Goal: Task Accomplishment & Management: Manage account settings

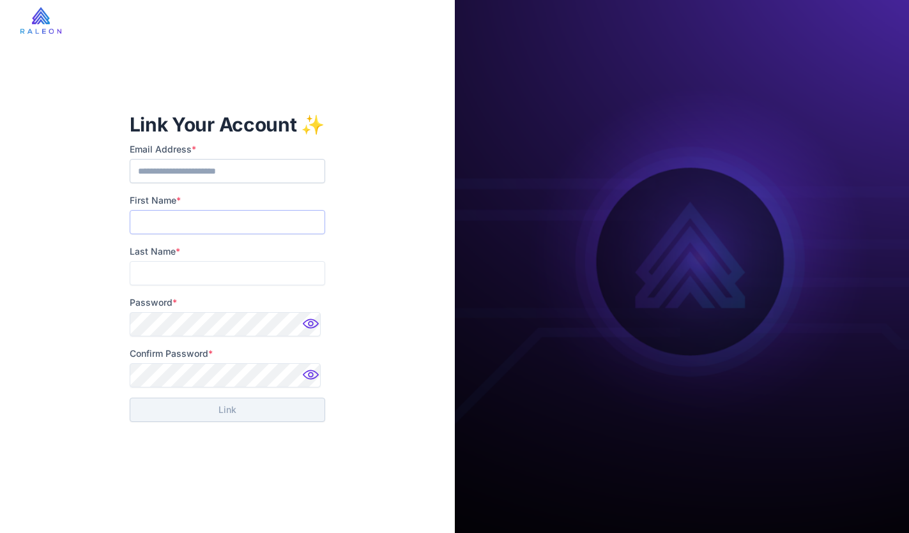
click at [231, 227] on input "First Name *" at bounding box center [227, 222] width 195 height 24
type input "******"
type input "*******"
click at [310, 324] on img at bounding box center [313, 328] width 26 height 26
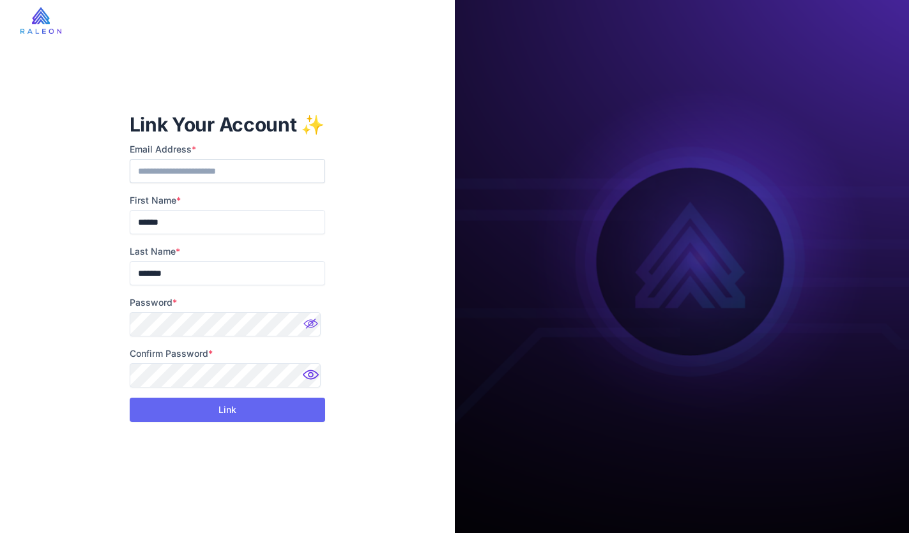
click at [314, 375] on img at bounding box center [313, 379] width 26 height 26
click at [272, 408] on button "Link" at bounding box center [227, 410] width 195 height 24
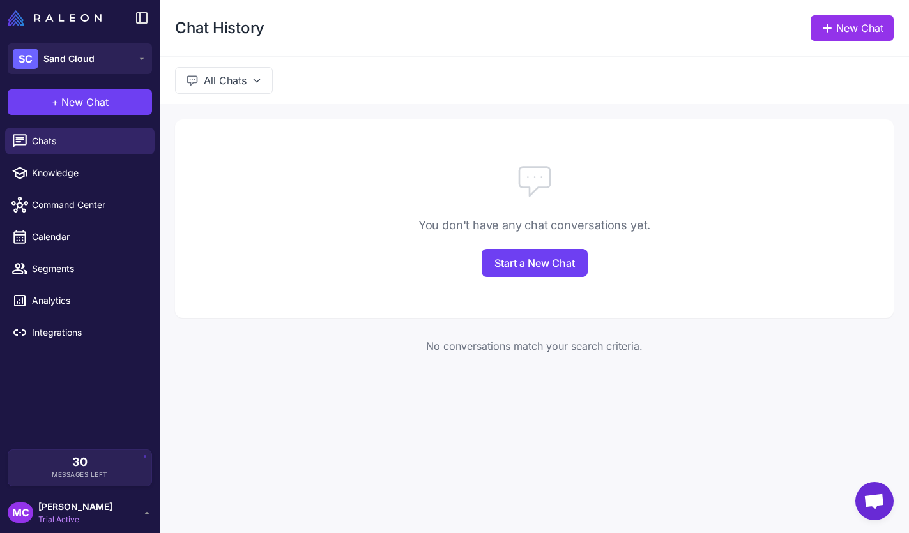
click at [143, 513] on icon at bounding box center [147, 513] width 10 height 10
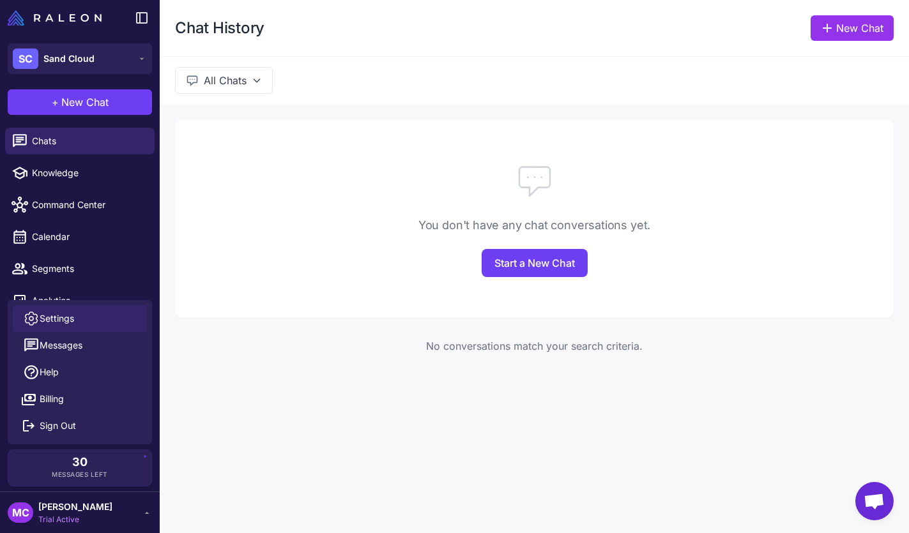
click at [113, 316] on link "Settings" at bounding box center [80, 318] width 134 height 27
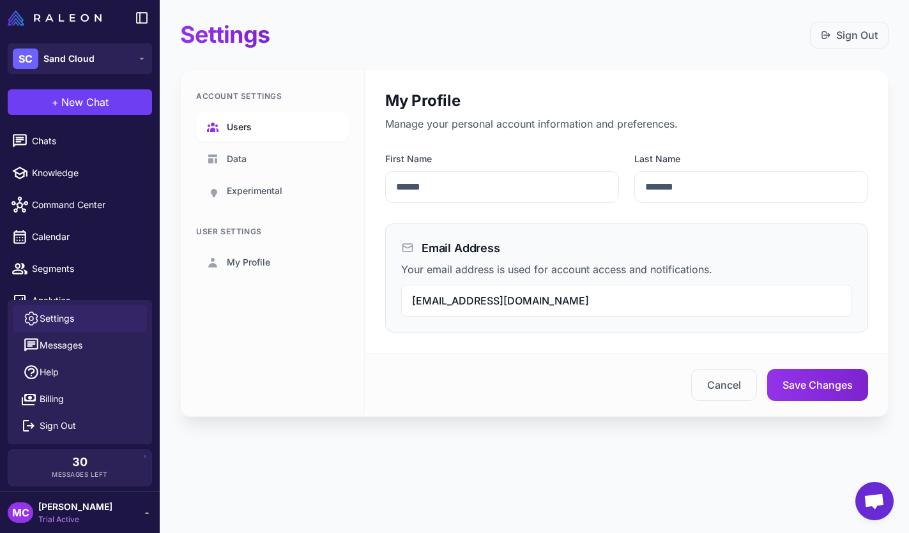
click at [245, 127] on span "Users" at bounding box center [239, 127] width 25 height 14
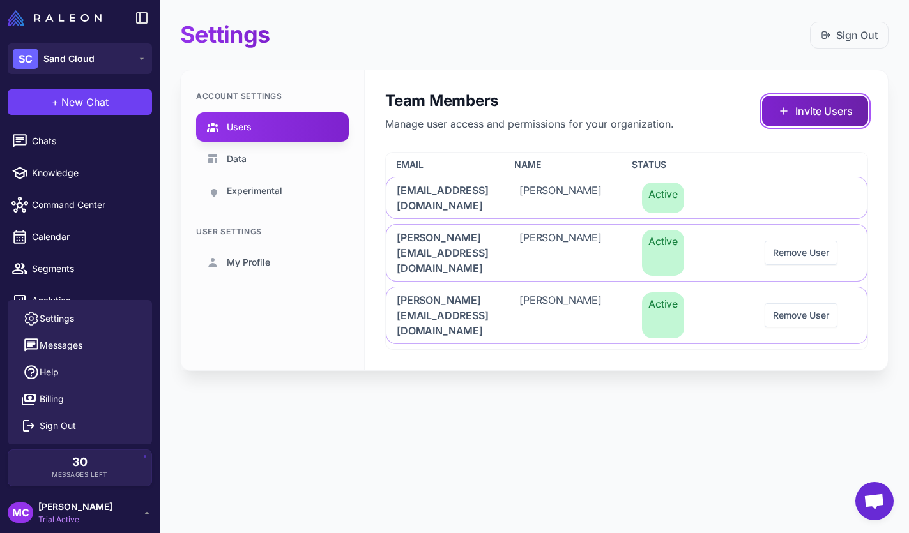
click at [813, 116] on button "Invite Users" at bounding box center [815, 111] width 106 height 31
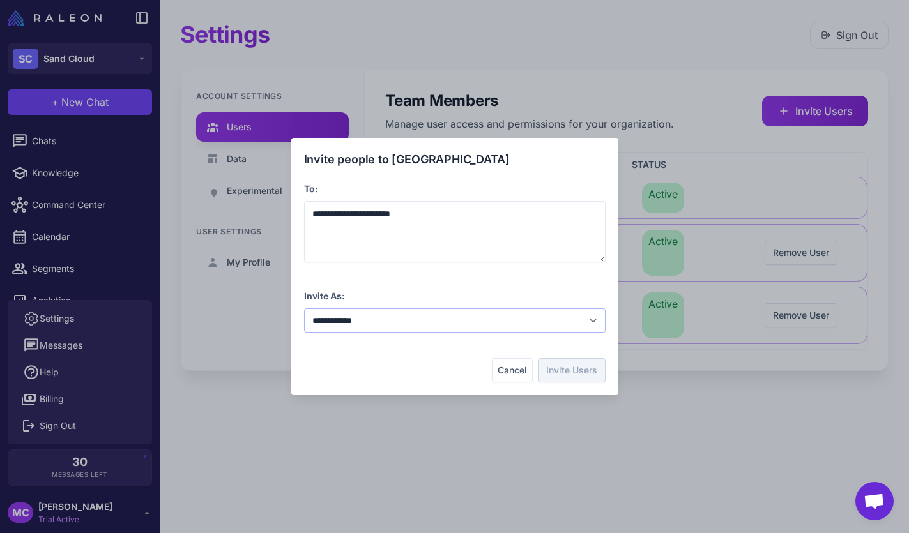
click at [446, 314] on select "**********" at bounding box center [454, 320] width 301 height 24
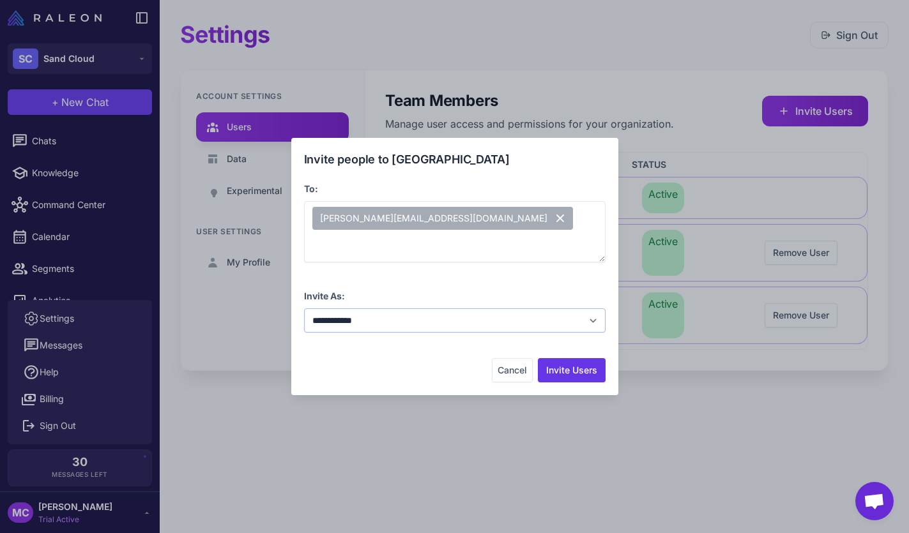
click at [304, 308] on select "**********" at bounding box center [454, 320] width 301 height 24
click at [552, 372] on button "Invite Users" at bounding box center [572, 370] width 68 height 24
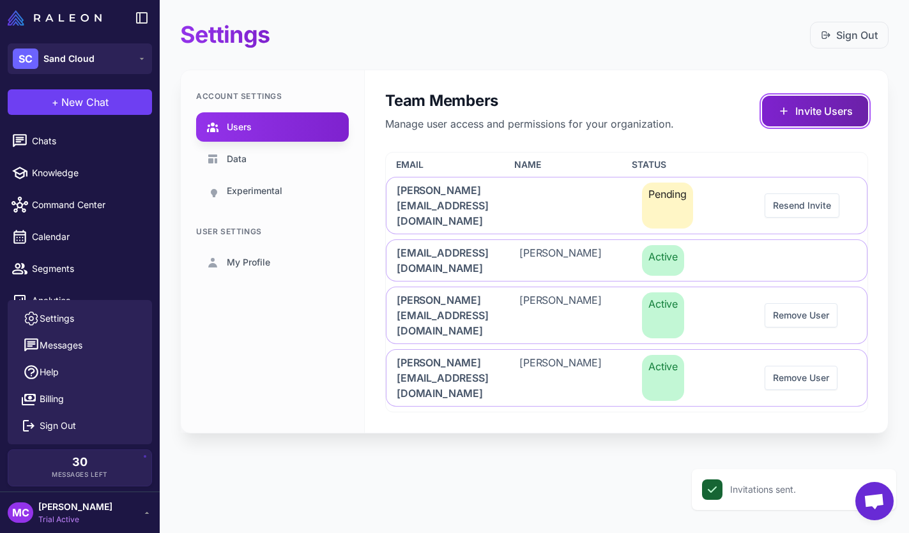
click at [805, 110] on button "Invite Users" at bounding box center [815, 111] width 106 height 31
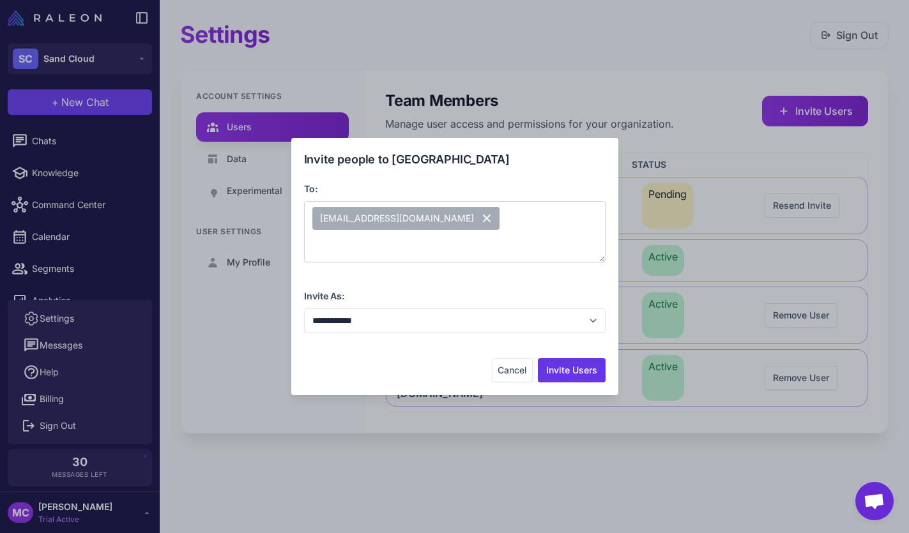
click at [508, 242] on div "[EMAIL_ADDRESS][DOMAIN_NAME]" at bounding box center [454, 231] width 301 height 61
click at [560, 374] on button "Invite Users" at bounding box center [572, 370] width 68 height 24
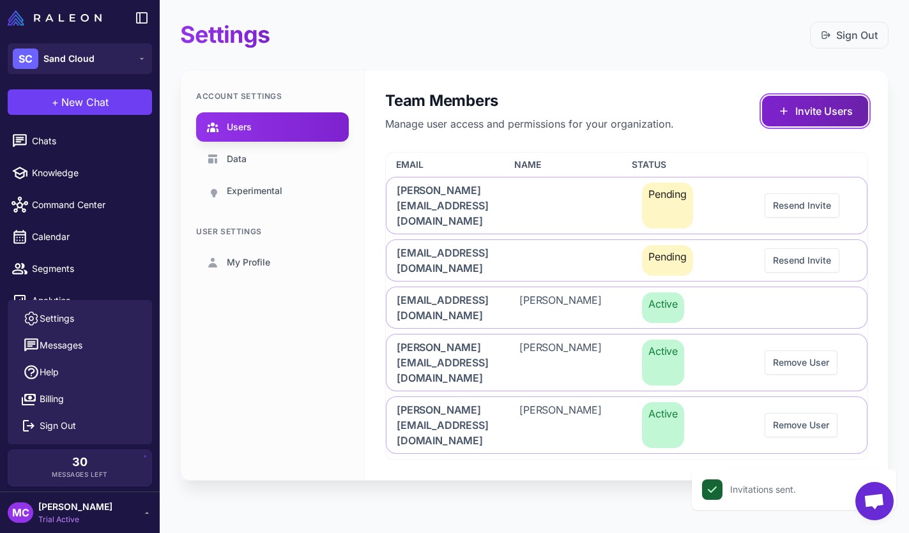
click at [823, 112] on button "Invite Users" at bounding box center [815, 111] width 106 height 31
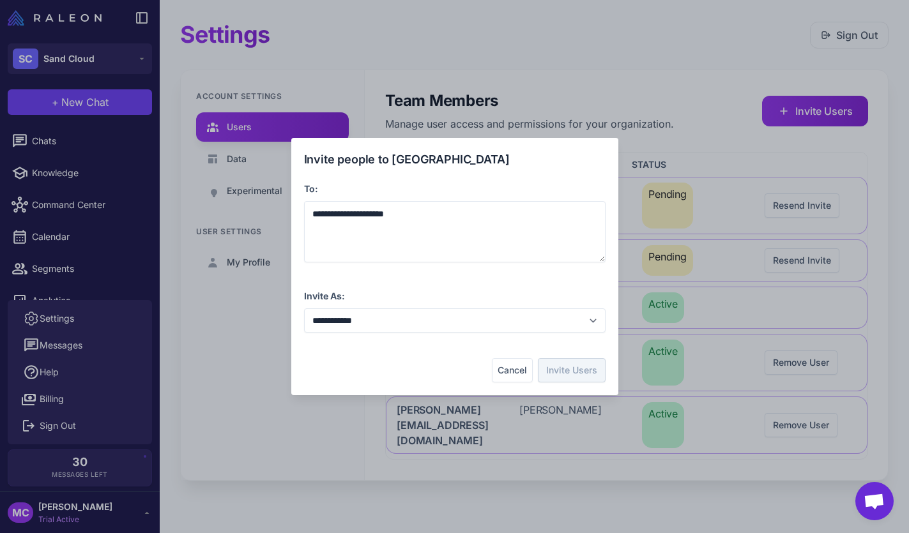
click at [544, 273] on div "**********" at bounding box center [454, 267] width 301 height 232
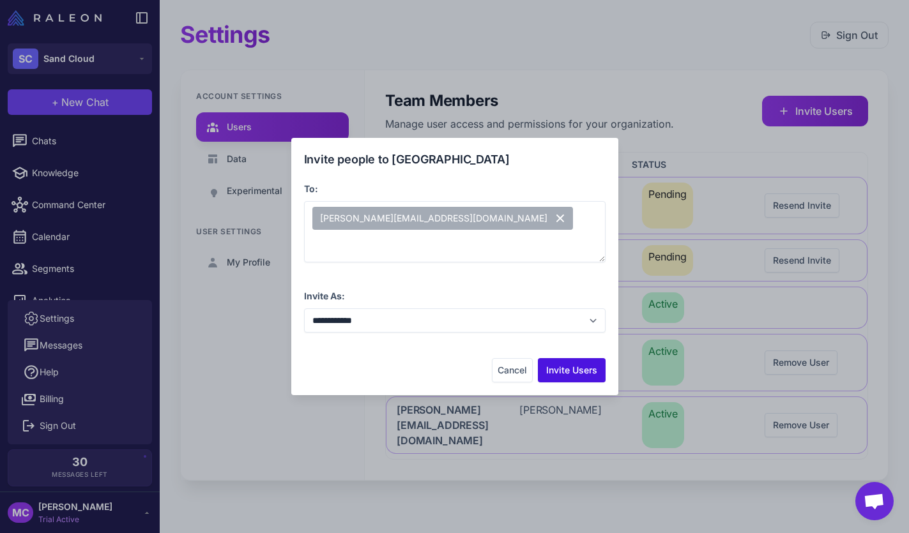
click at [579, 381] on button "Invite Users" at bounding box center [572, 370] width 68 height 24
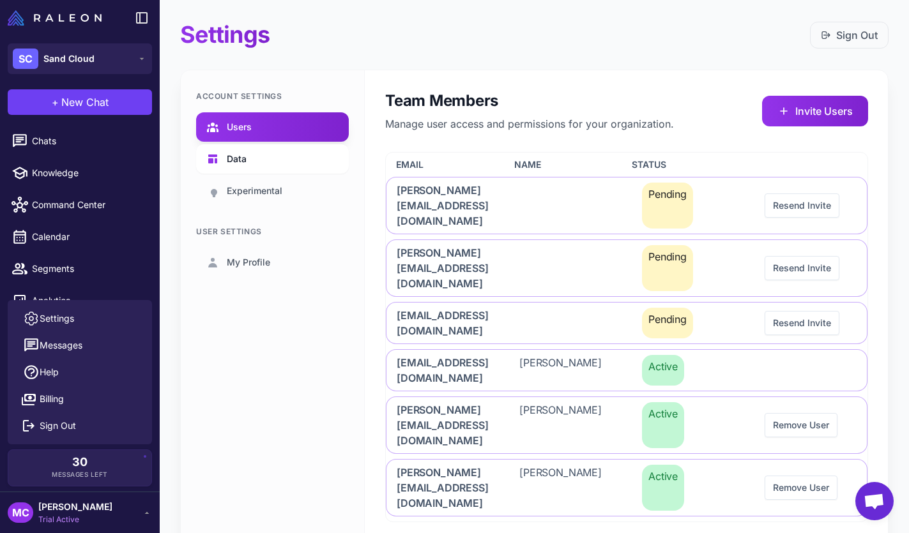
click at [247, 171] on link "Data" at bounding box center [272, 158] width 153 height 29
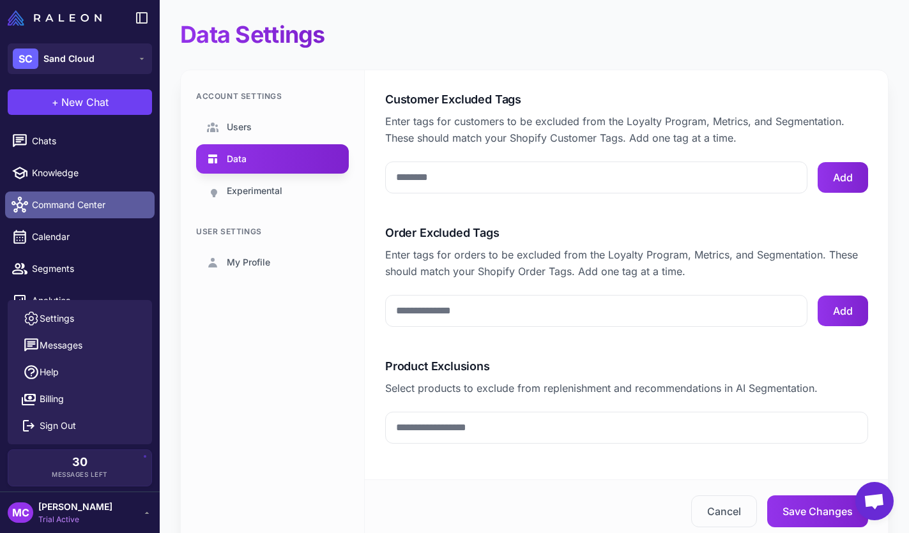
click at [98, 195] on link "Command Center" at bounding box center [79, 205] width 149 height 27
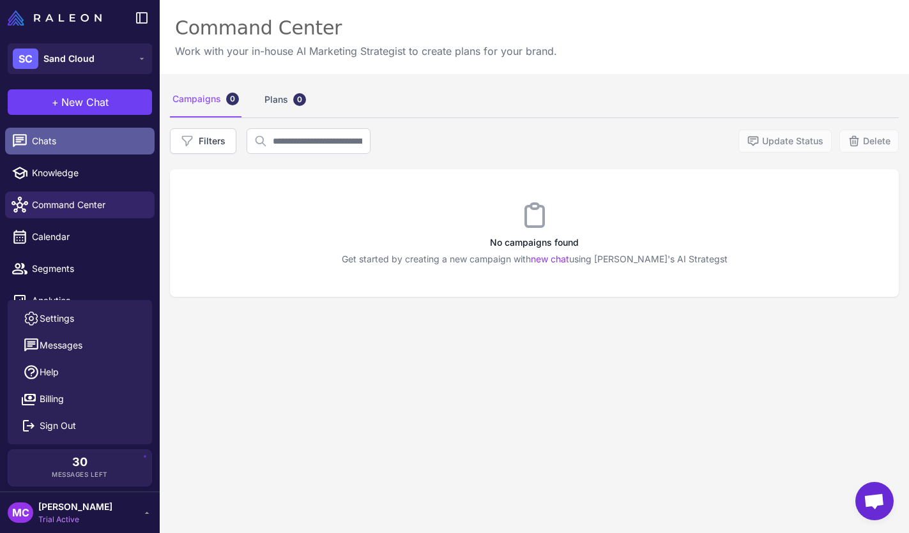
click at [106, 146] on span "Chats" at bounding box center [88, 141] width 112 height 14
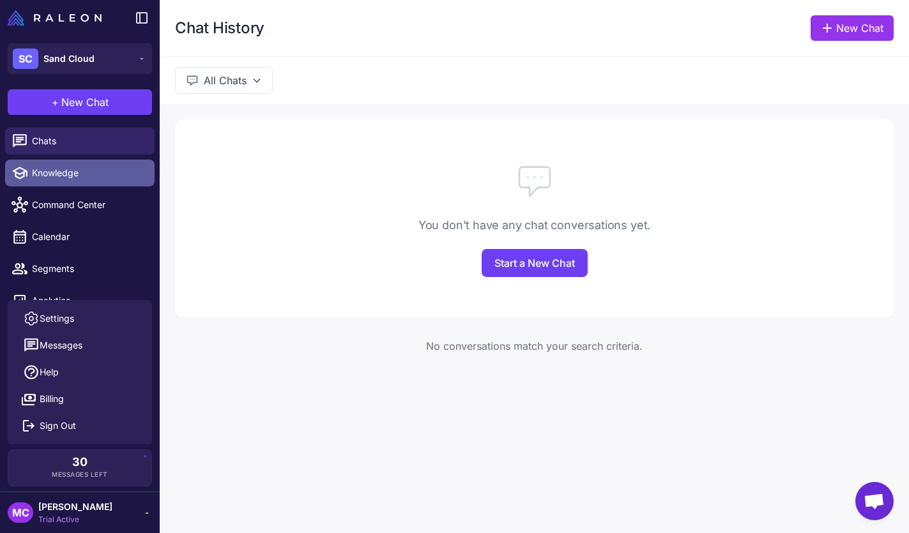
scroll to position [51, 0]
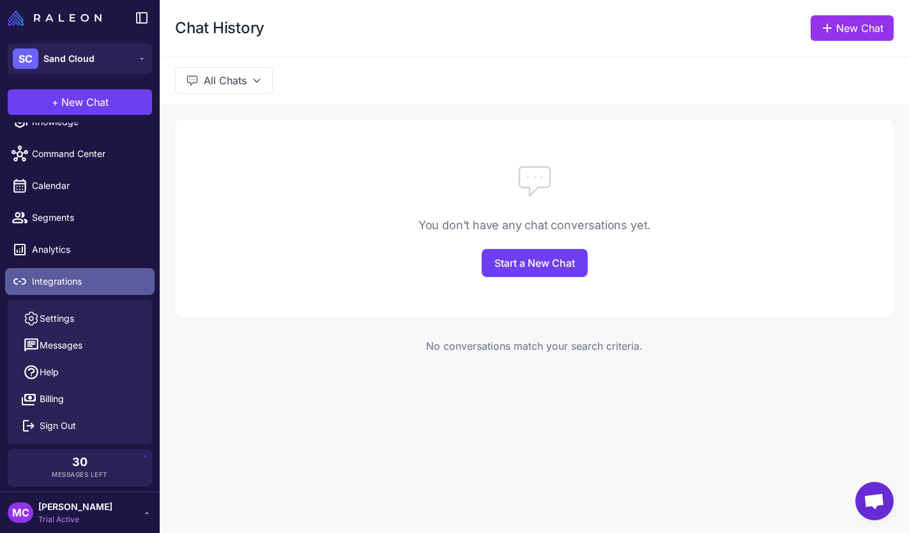
click at [80, 278] on span "Integrations" at bounding box center [88, 282] width 112 height 14
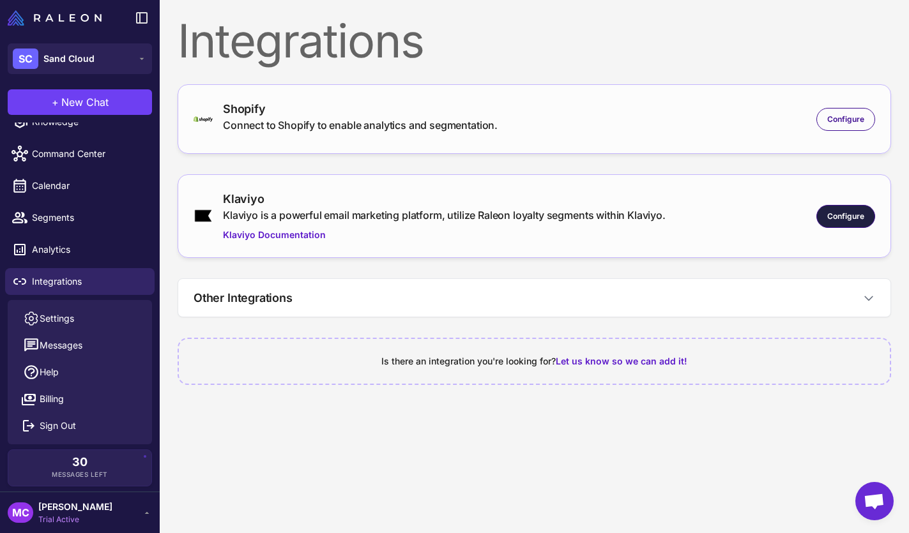
click at [840, 216] on span "Configure" at bounding box center [845, 216] width 37 height 11
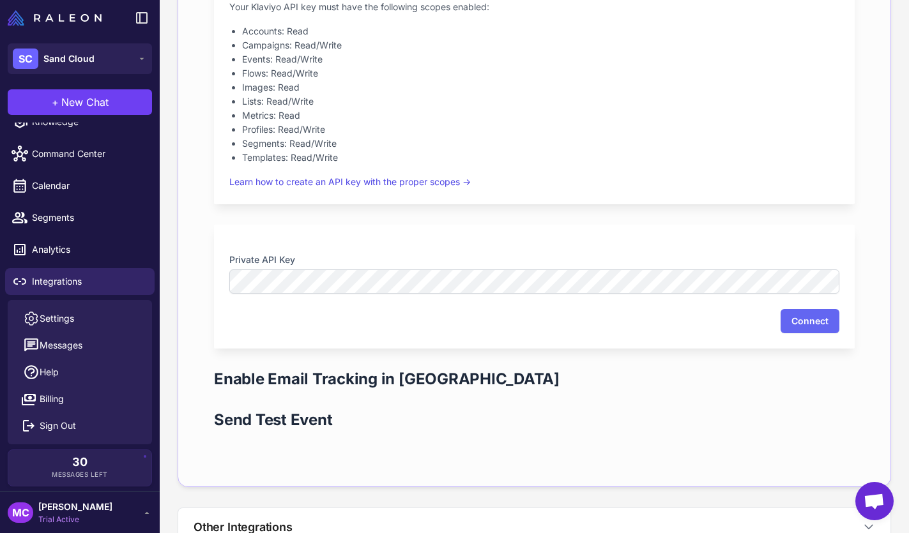
scroll to position [455, 0]
